Goal: Information Seeking & Learning: Check status

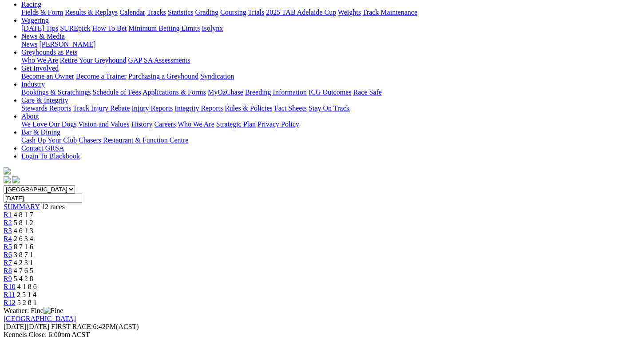
scroll to position [133, 0]
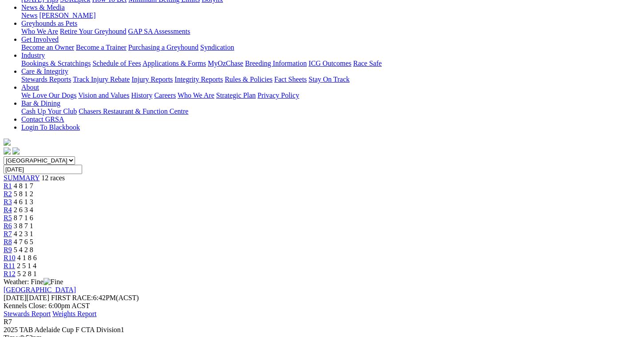
click at [37, 270] on span "5 2 8 1" at bounding box center [27, 274] width 20 height 8
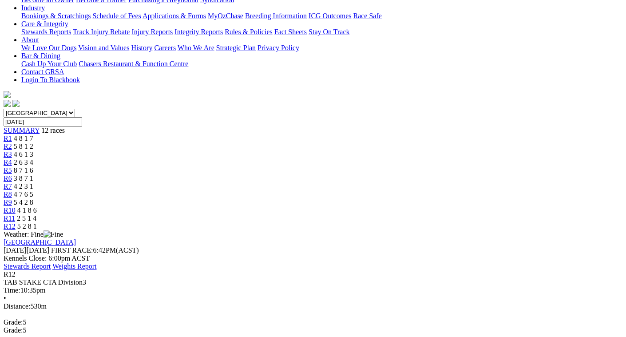
scroll to position [89, 0]
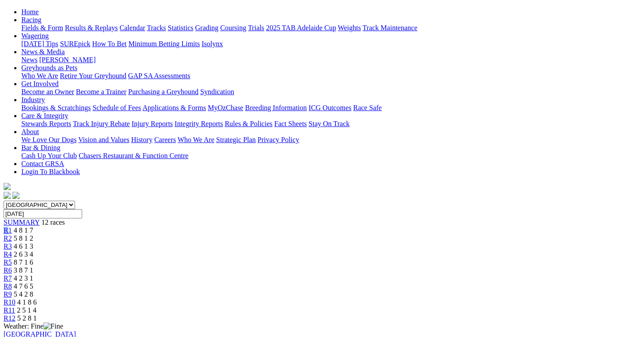
click at [112, 227] on div "R1 4 8 1 7" at bounding box center [313, 231] width 619 height 8
click at [33, 227] on span "4 8 1 7" at bounding box center [24, 231] width 20 height 8
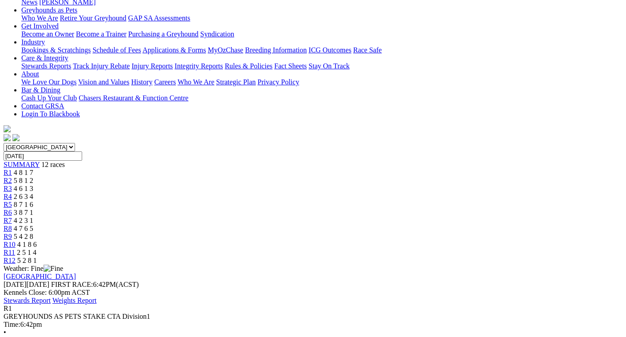
scroll to position [133, 0]
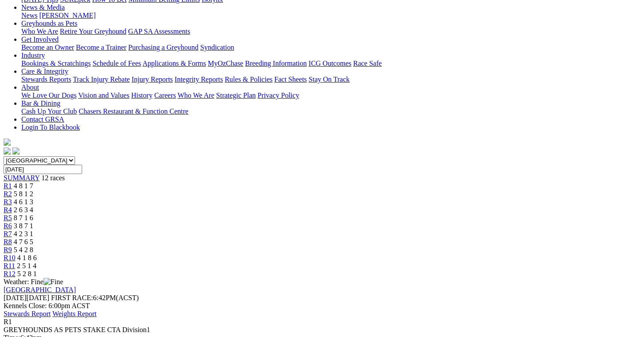
click at [240, 206] on div "R4 2 6 3 4" at bounding box center [313, 210] width 619 height 8
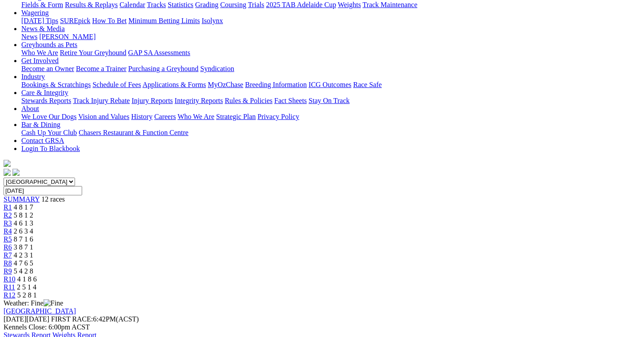
scroll to position [89, 0]
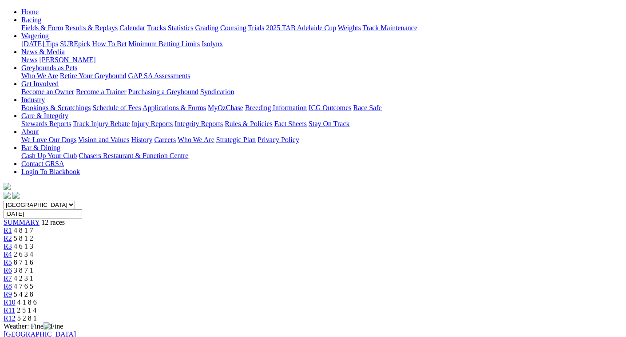
click at [283, 259] on div "R5 8 7 1 6" at bounding box center [313, 263] width 619 height 8
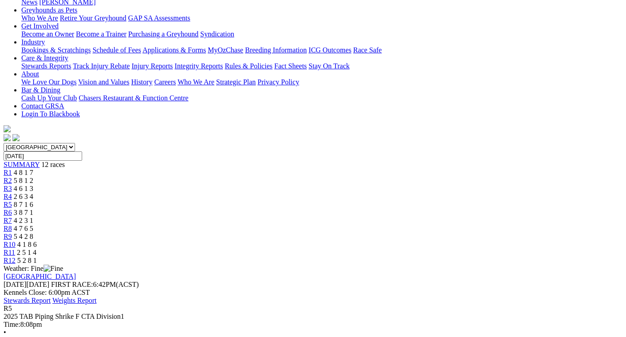
scroll to position [133, 0]
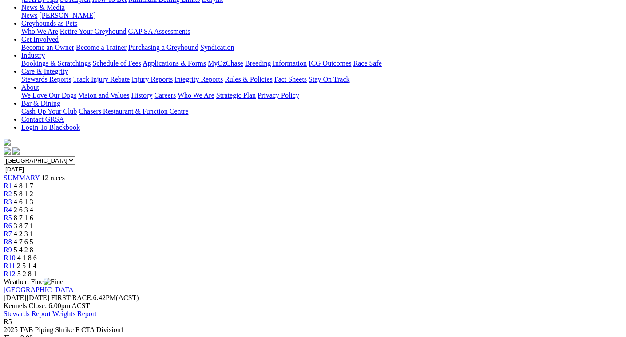
click at [33, 198] on span "4 6 1 3" at bounding box center [24, 202] width 20 height 8
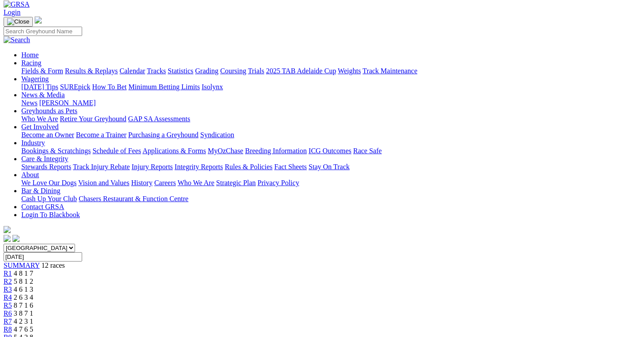
scroll to position [44, 0]
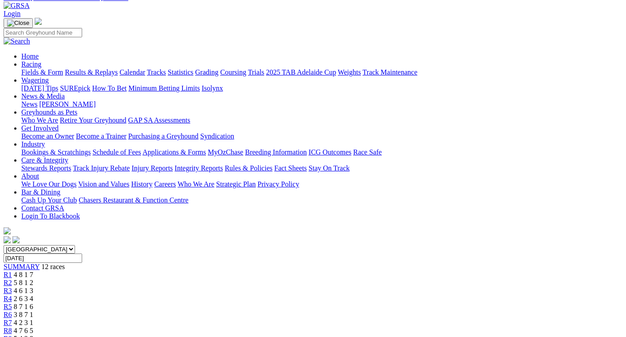
click at [236, 295] on div "R4 2 6 3 4" at bounding box center [313, 299] width 619 height 8
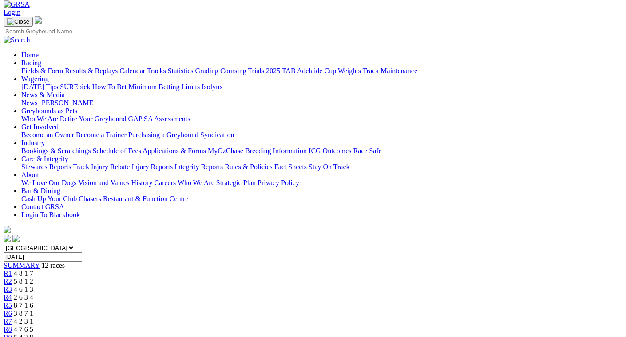
scroll to position [44, 0]
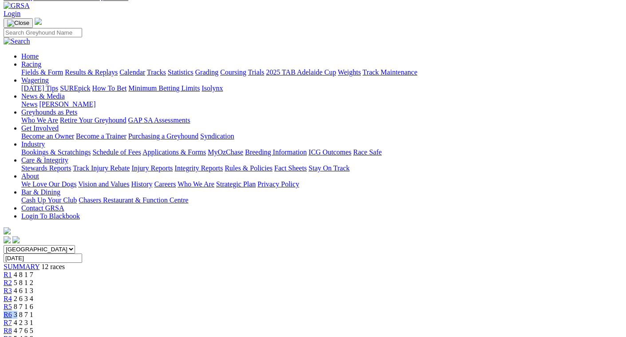
click at [318, 311] on div "R6 3 8 7 1" at bounding box center [313, 315] width 619 height 8
click at [322, 311] on div "R6 3 8 7 1" at bounding box center [313, 315] width 619 height 8
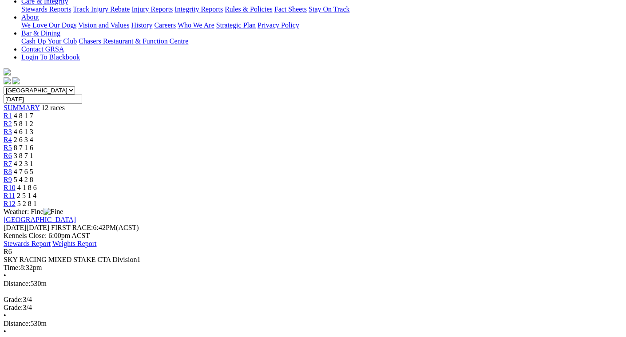
scroll to position [222, 0]
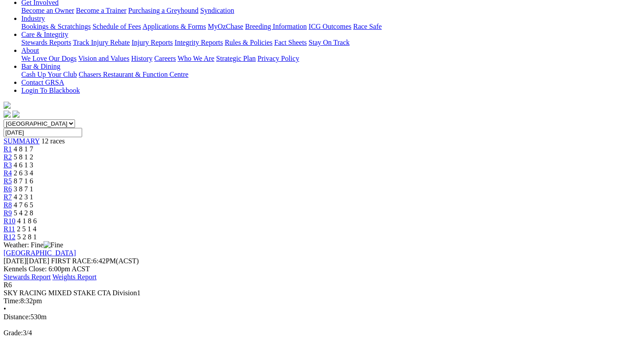
scroll to position [0, 0]
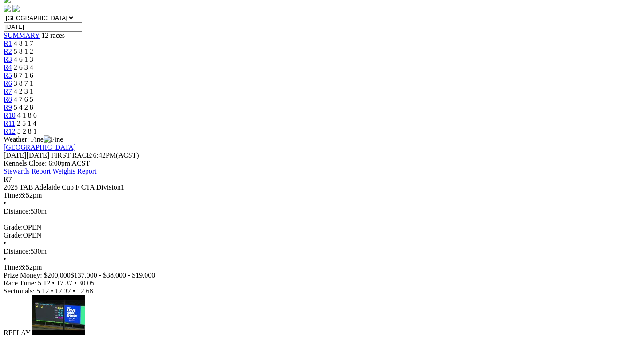
scroll to position [311, 0]
